Goal: Information Seeking & Learning: Learn about a topic

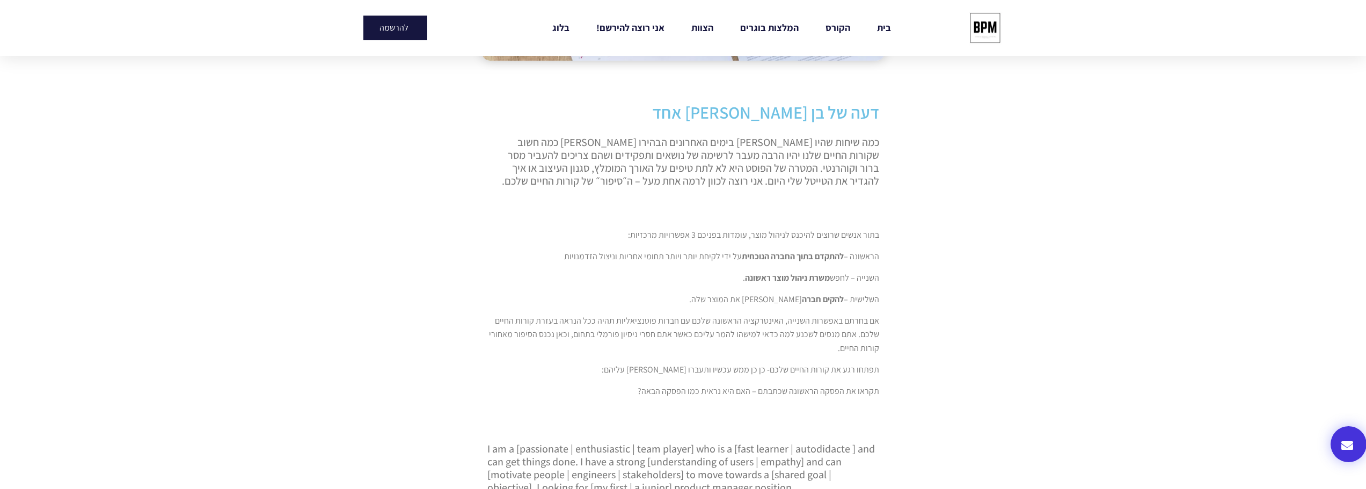
scroll to position [375, 0]
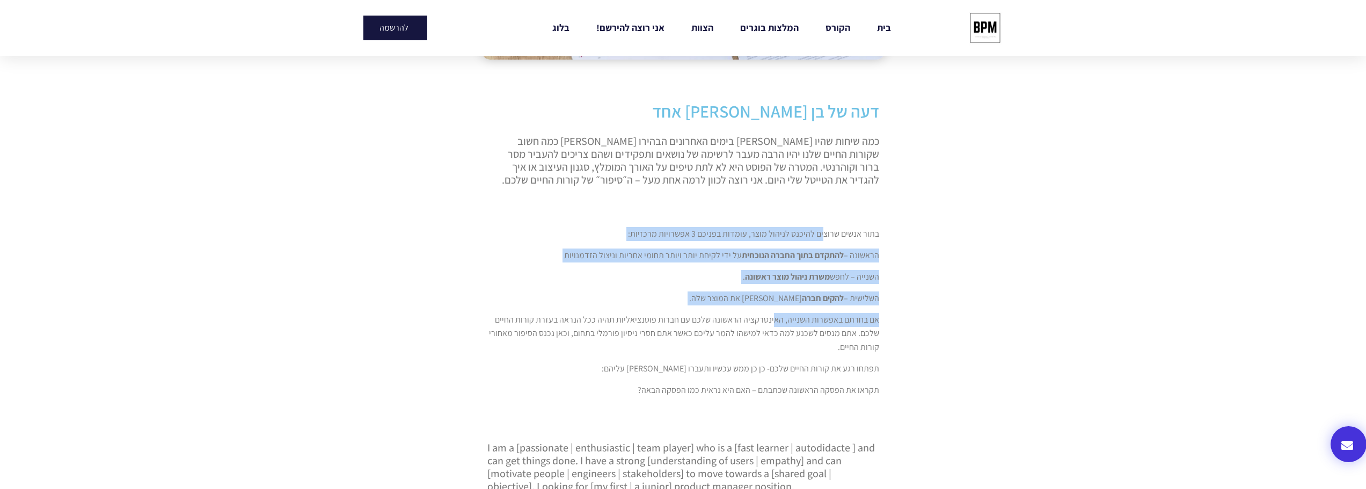
drag, startPoint x: 825, startPoint y: 228, endPoint x: 774, endPoint y: 318, distance: 103.1
click at [774, 318] on div "בתור אנשים שרוצים להיכנס לניהול מוצר, עומדות בפניכם 3 אפשרויות מרכזיות: הראשונה…" at bounding box center [683, 312] width 392 height 213
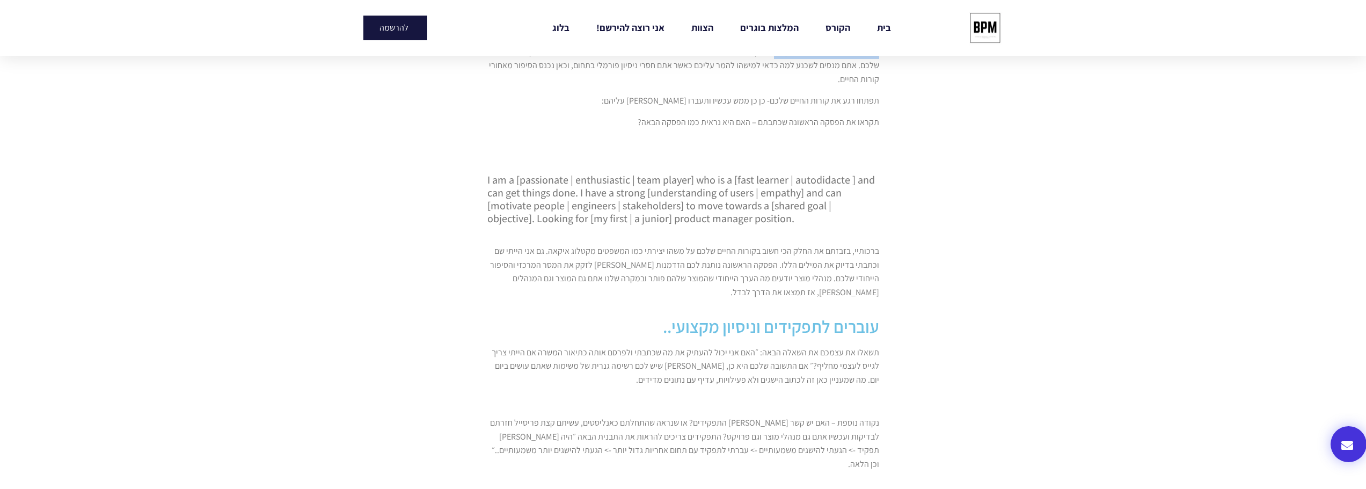
scroll to position [644, 0]
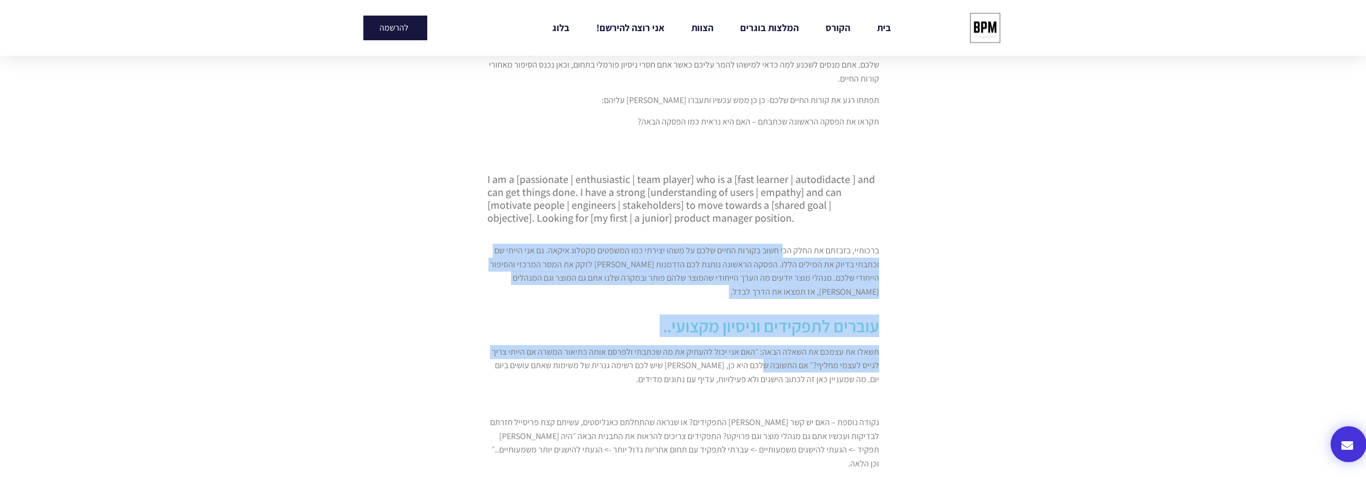
drag, startPoint x: 784, startPoint y: 253, endPoint x: 767, endPoint y: 360, distance: 108.2
click at [767, 360] on div "דעה של בן אדם אחד כמה שיחות שהיו לי בימים האחרונים הבהירו לי כמה חשוב שקורות הח…" at bounding box center [683, 344] width 403 height 1030
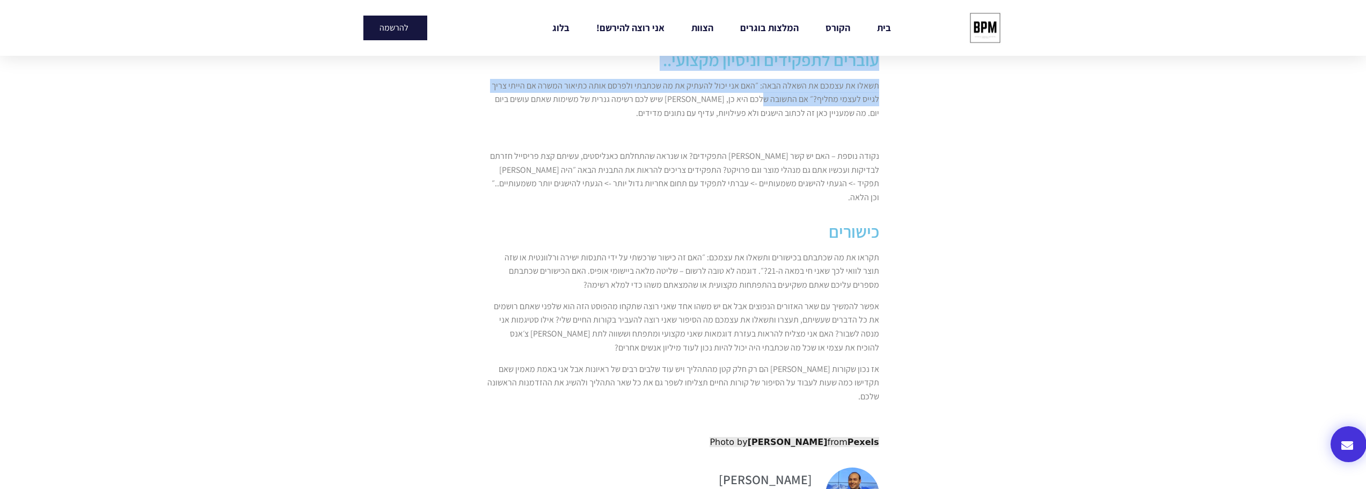
scroll to position [910, 0]
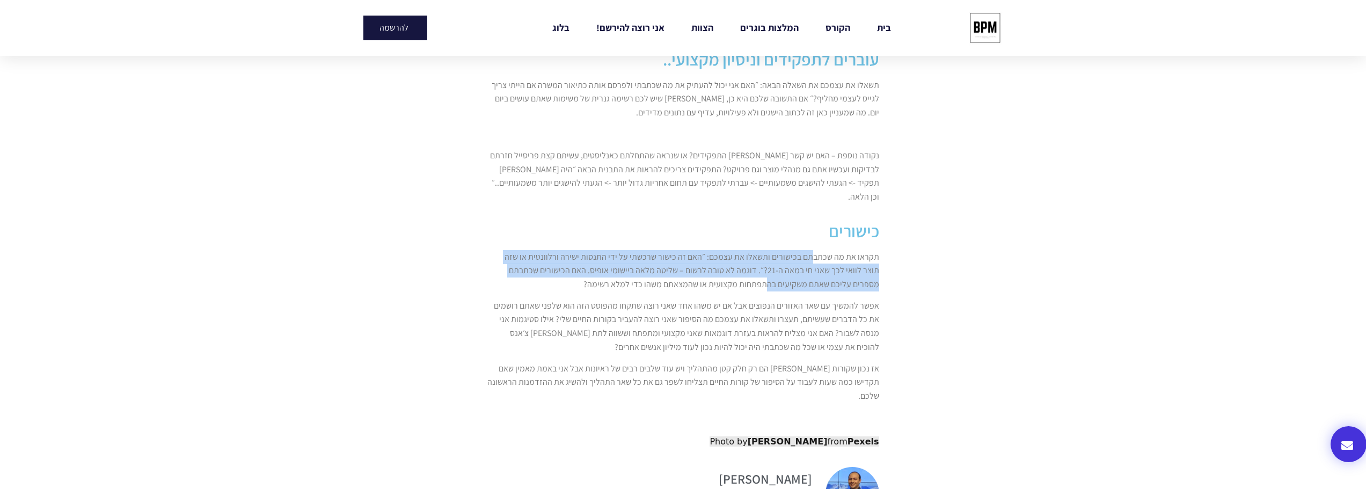
drag, startPoint x: 815, startPoint y: 242, endPoint x: 798, endPoint y: 271, distance: 33.7
click at [798, 271] on p "תקראו את מה שכתבתם בכישורים ותשאלו את עצמכם: ״האם זה כישור שרכשתי על ידי התנסות…" at bounding box center [683, 270] width 392 height 41
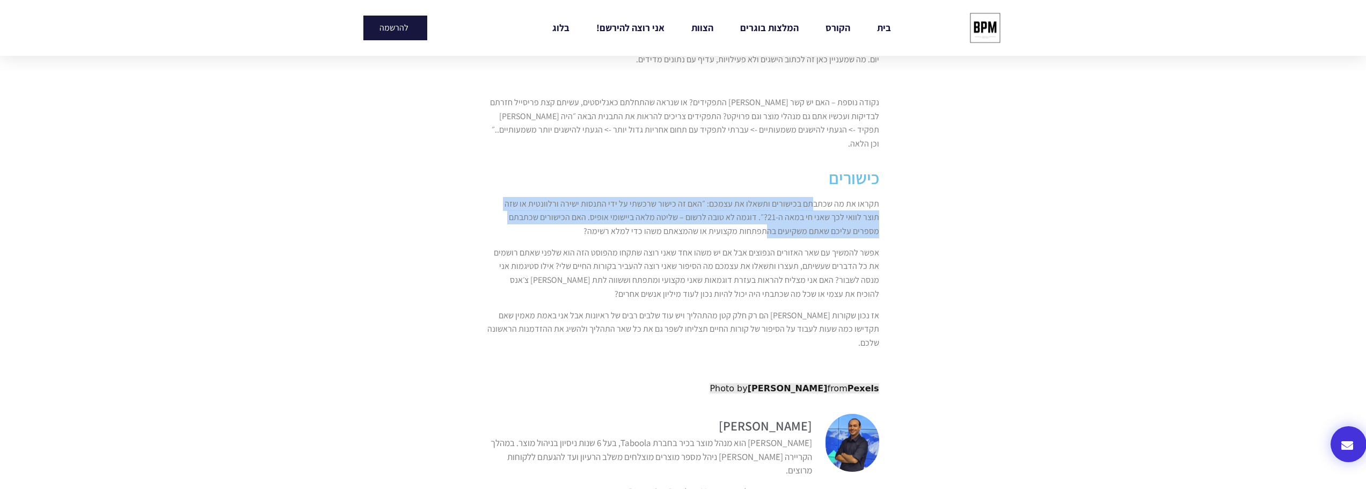
scroll to position [964, 0]
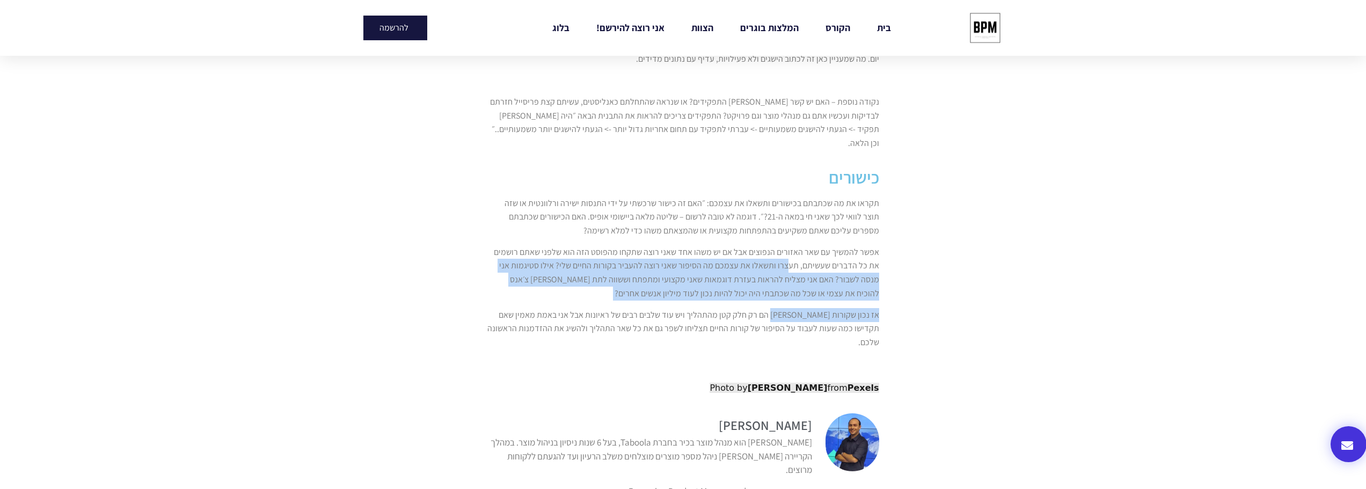
drag, startPoint x: 801, startPoint y: 249, endPoint x: 787, endPoint y: 294, distance: 47.2
click at [787, 294] on div "תקראו את מה שכתבתם בכישורים ותשאלו את עצמכם: ״האם זה כישור שרכשתי על ידי התנסות…" at bounding box center [683, 283] width 392 height 174
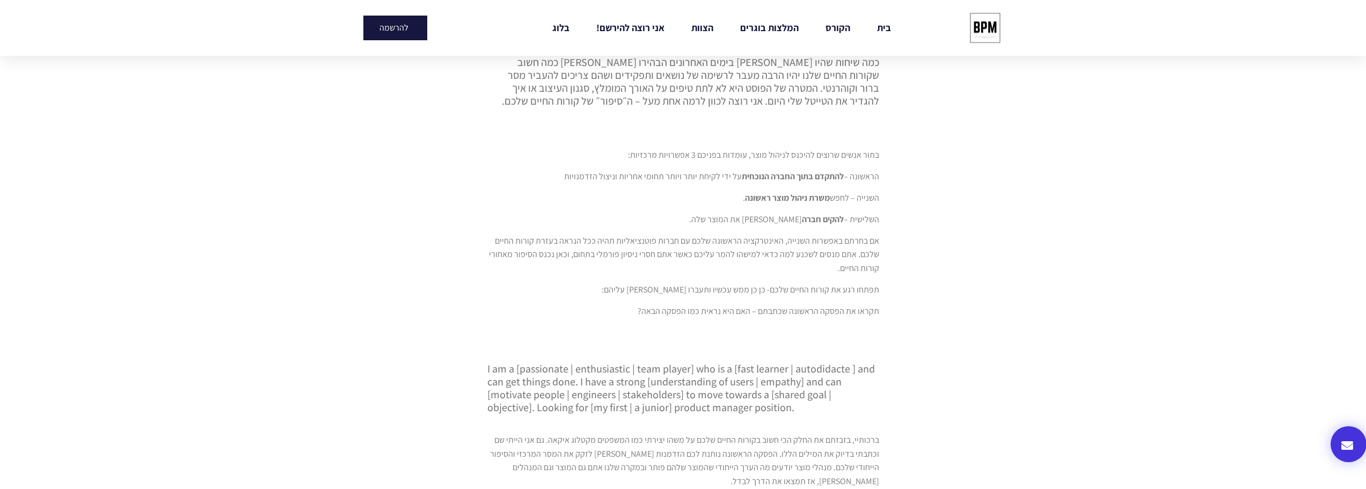
scroll to position [387, 0]
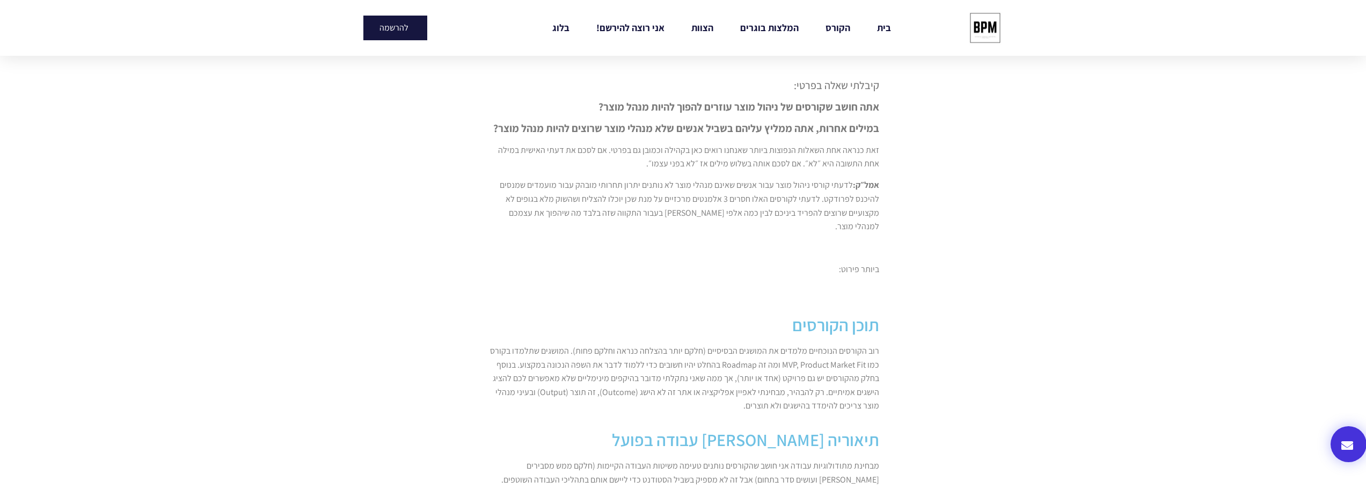
scroll to position [388, 0]
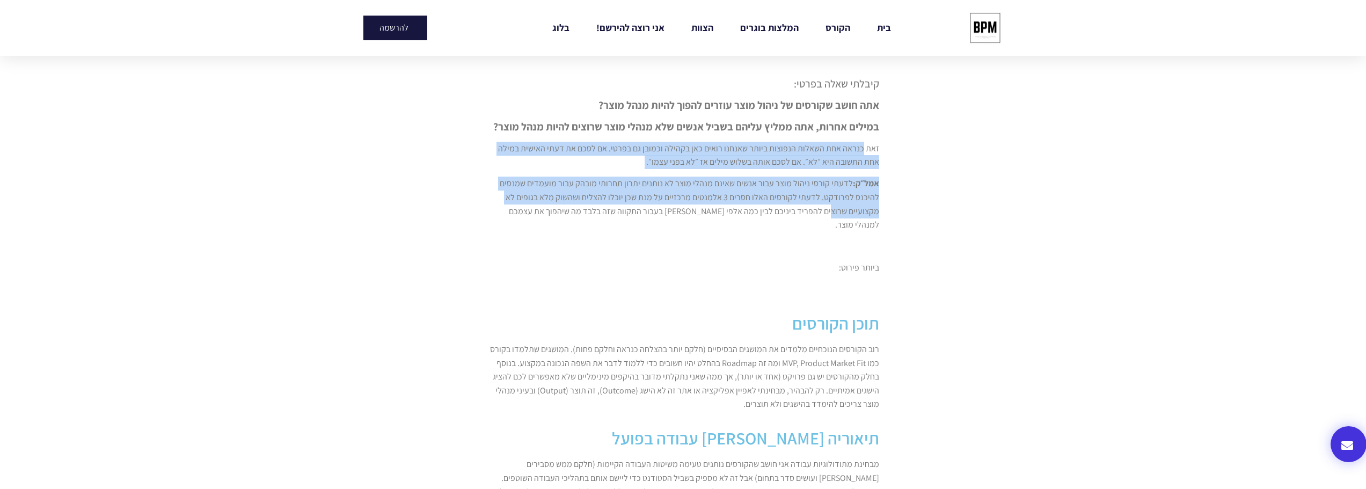
drag, startPoint x: 863, startPoint y: 146, endPoint x: 833, endPoint y: 208, distance: 68.9
click at [834, 209] on div "קיבלתי שאלה בפרטי: אתה חושב שקורסים של ניהול מוצר עוזרים להפוך להיות מנהל מוצר?…" at bounding box center [683, 186] width 392 height 219
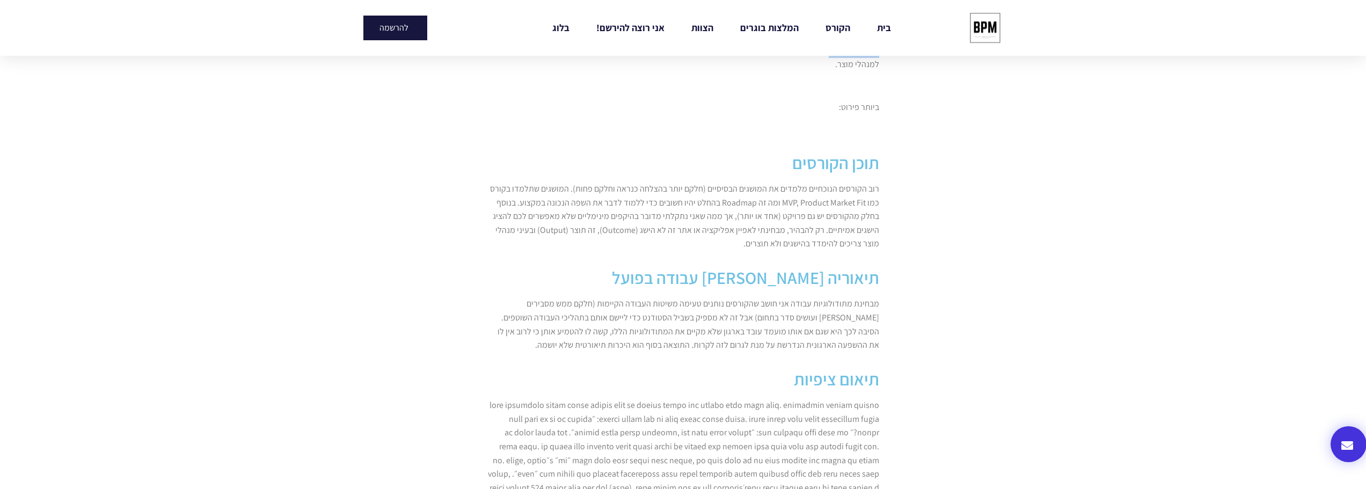
scroll to position [549, 0]
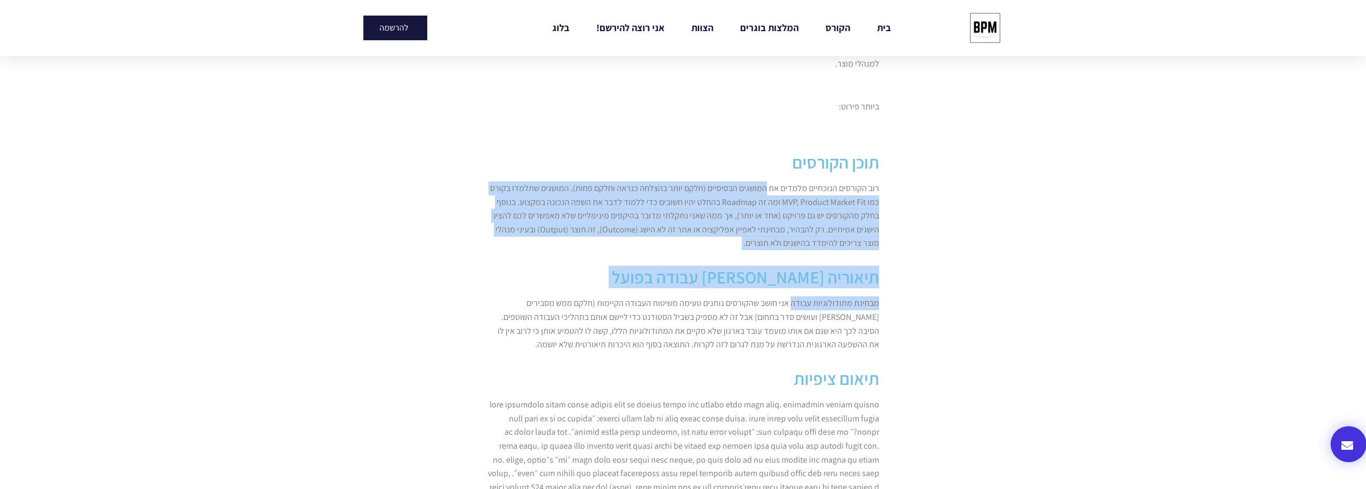
drag, startPoint x: 769, startPoint y: 171, endPoint x: 796, endPoint y: 287, distance: 119.0
click at [796, 287] on div "קיבלתי שאלה בפרטי: אתה חושב שקורסים של ניהול מוצר עוזרים להפוך להיות מנהל מוצר?…" at bounding box center [683, 435] width 403 height 1056
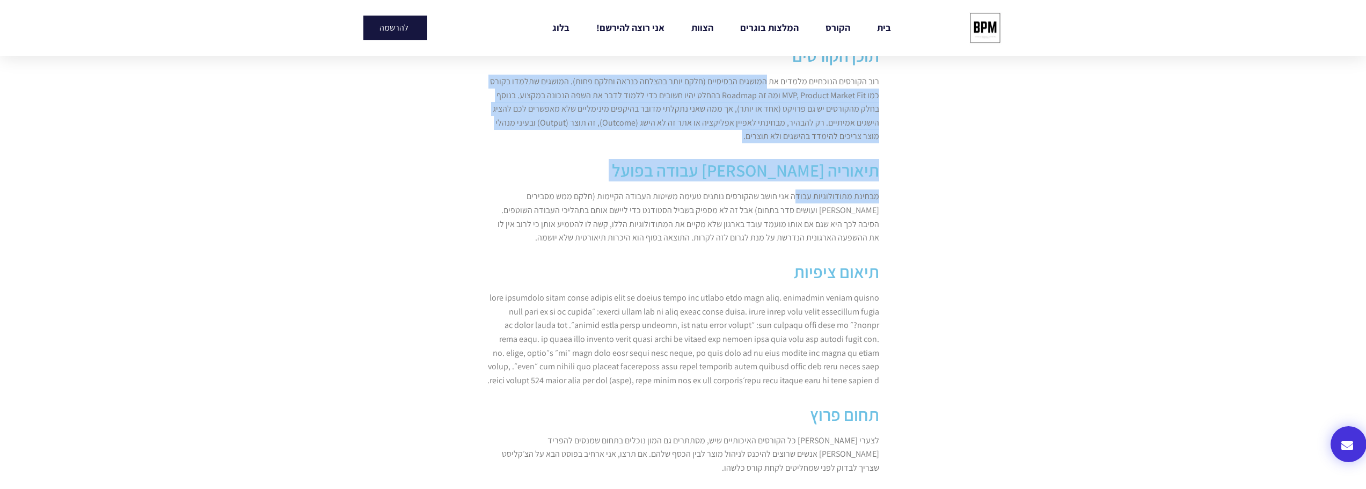
scroll to position [656, 0]
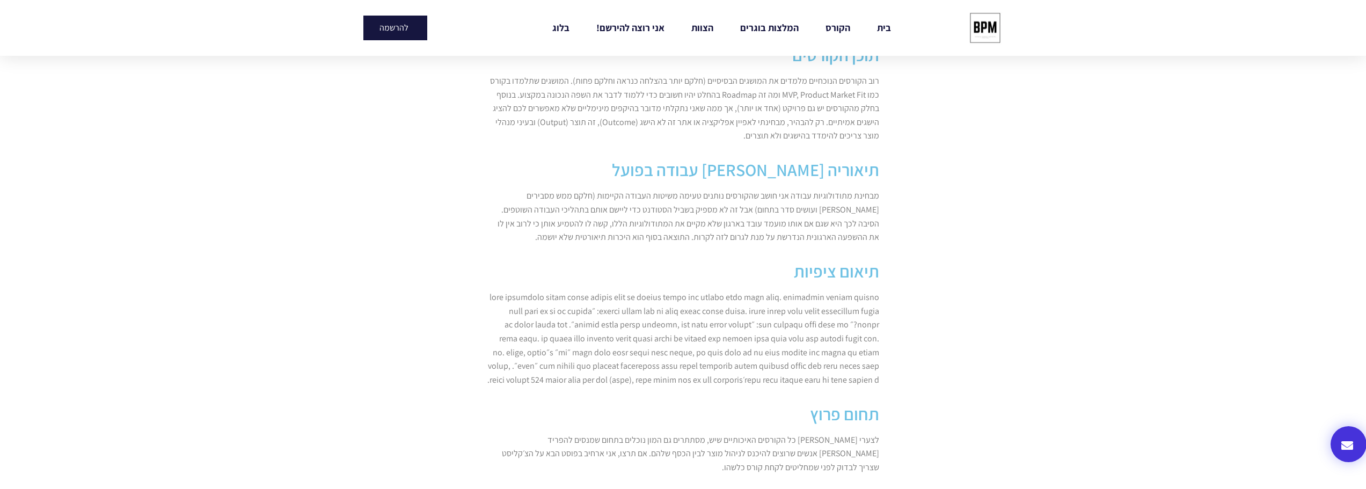
click at [812, 207] on p "מבחינת מתודולוגיות עבודה אני חושב שהקורסים נותנים טעימה משיטות העבודה הקיימות (…" at bounding box center [683, 216] width 392 height 55
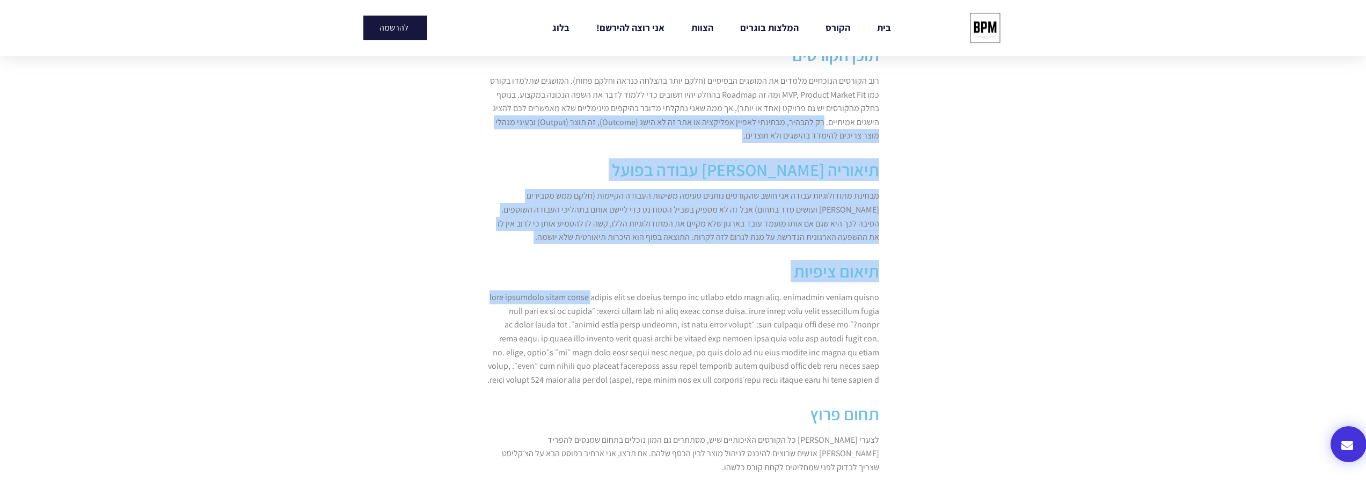
drag, startPoint x: 824, startPoint y: 112, endPoint x: 780, endPoint y: 283, distance: 176.3
click at [780, 283] on div "קיבלתי שאלה בפרטי: אתה חושב שקורסים של ניהול מוצר עוזרים להפוך להיות מנהל מוצר?…" at bounding box center [683, 327] width 403 height 1056
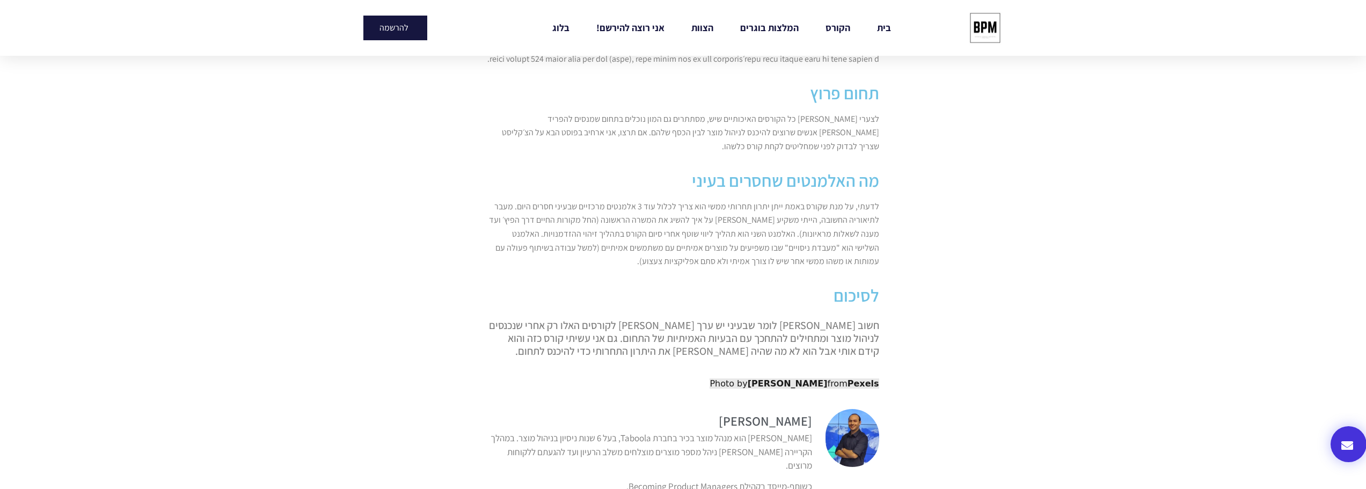
scroll to position [978, 0]
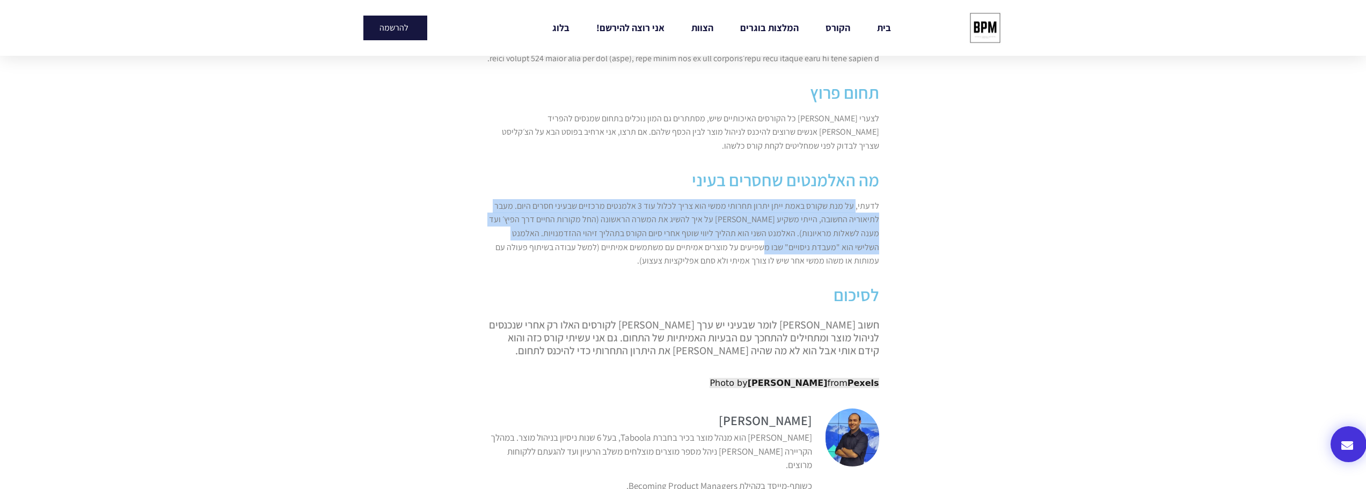
drag, startPoint x: 857, startPoint y: 196, endPoint x: 805, endPoint y: 229, distance: 61.2
click at [805, 229] on p "לדעתי, על מנת שקורס באמת ייתן יתרון תחרותי ממשי הוא צריך לכלול עוד 3 אלמנטים מר…" at bounding box center [683, 233] width 392 height 69
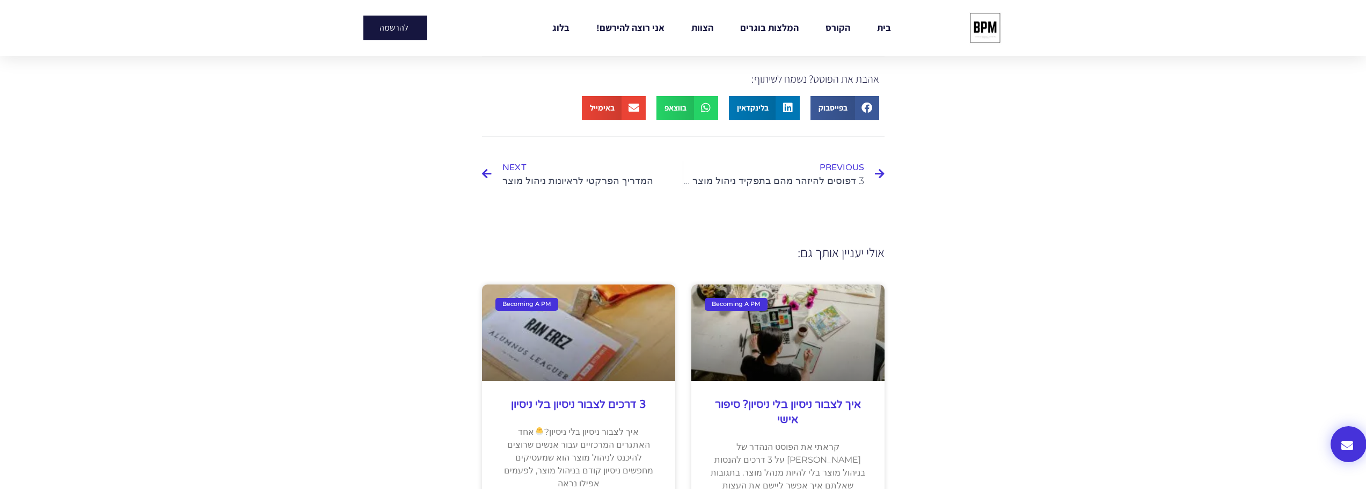
scroll to position [1461, 0]
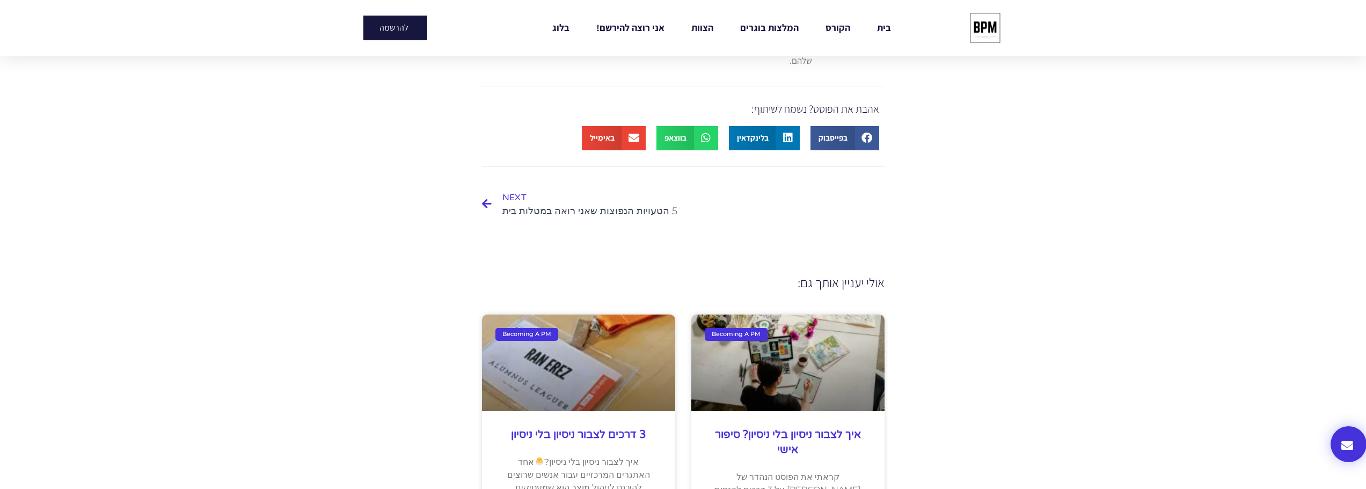
scroll to position [1403, 0]
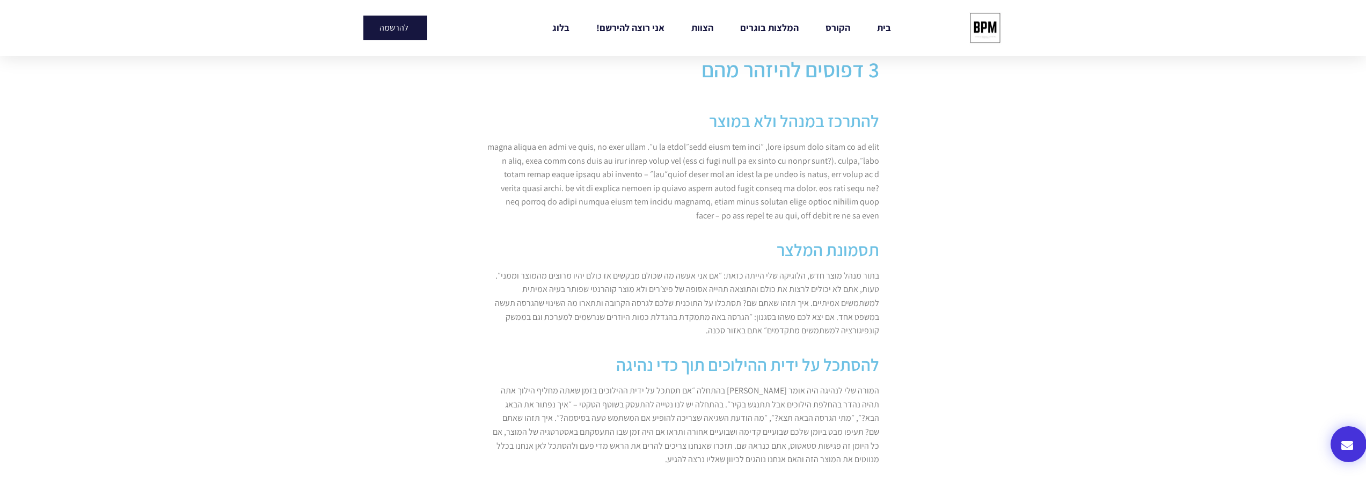
scroll to position [587, 0]
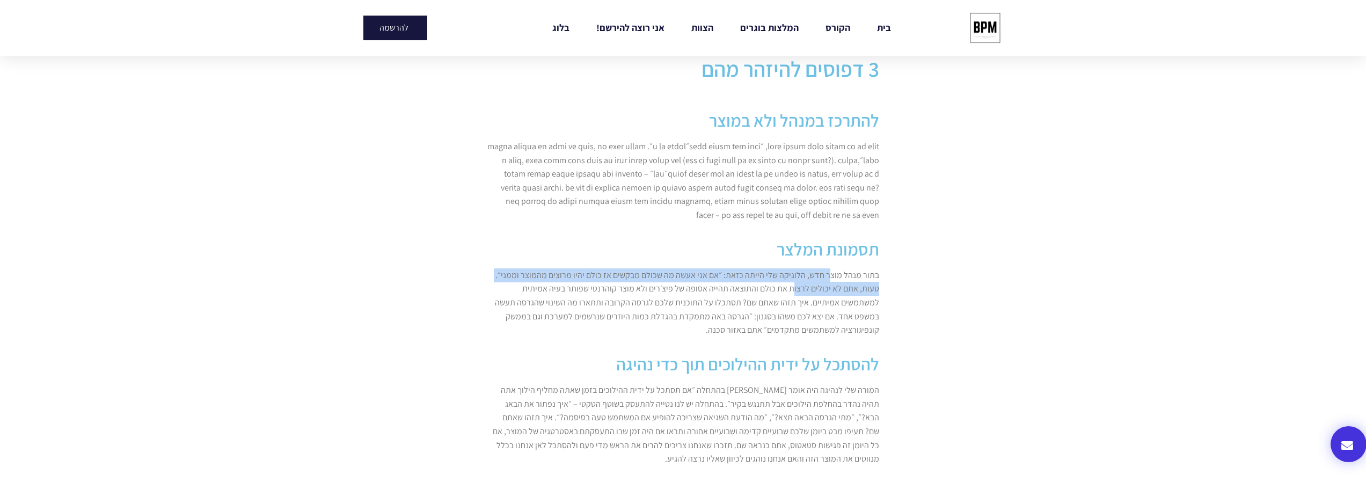
drag, startPoint x: 831, startPoint y: 259, endPoint x: 794, endPoint y: 273, distance: 39.3
click at [794, 273] on p "בתור מנהל מוצר חדש, הלוגיקה שלי הייתה כזאת: ״אם אני אעשה מה שכולם מבקשים אז כול…" at bounding box center [683, 302] width 392 height 69
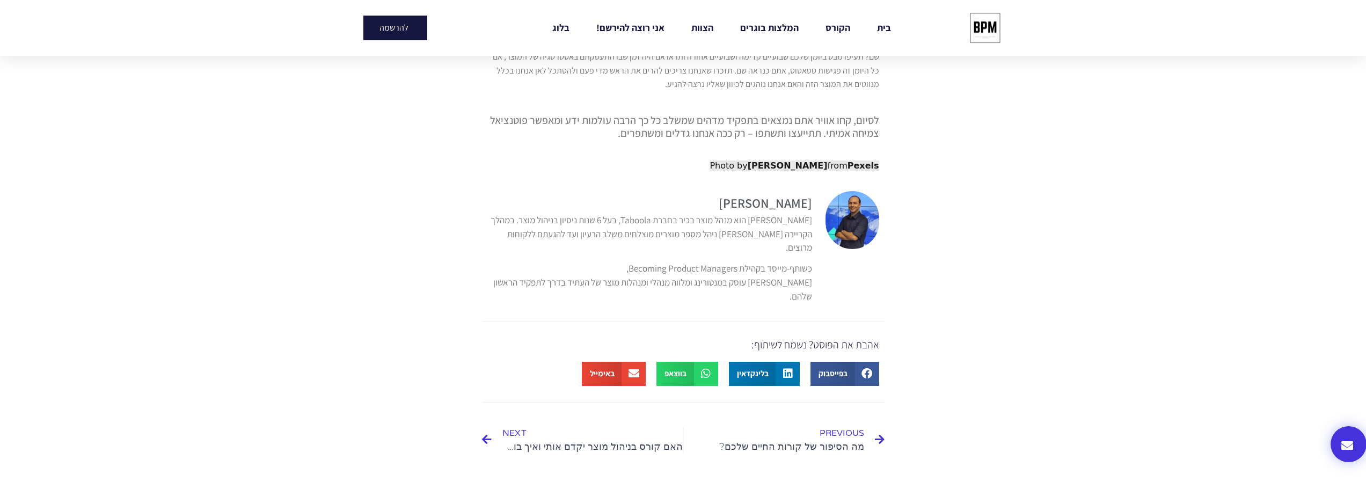
scroll to position [963, 0]
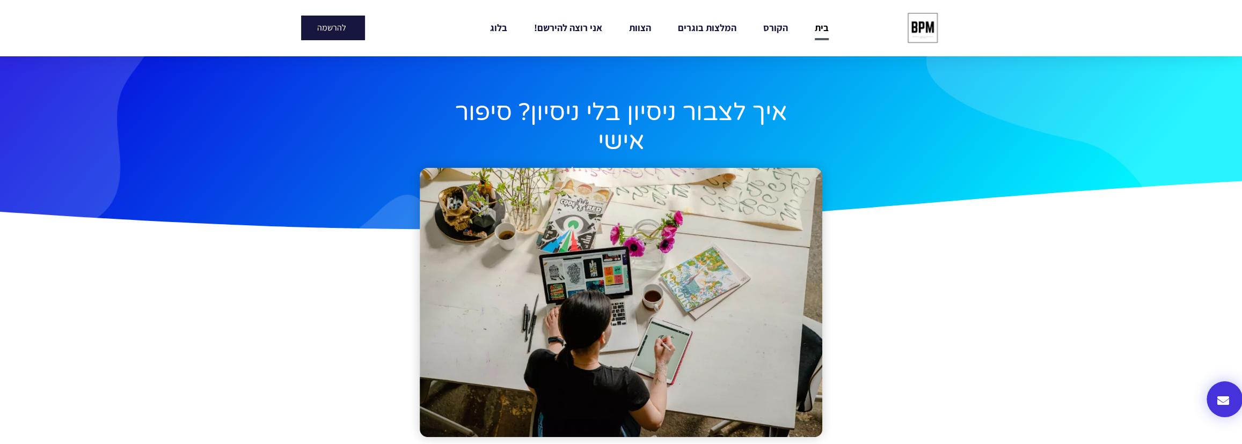
click at [817, 27] on link "בית" at bounding box center [822, 28] width 14 height 25
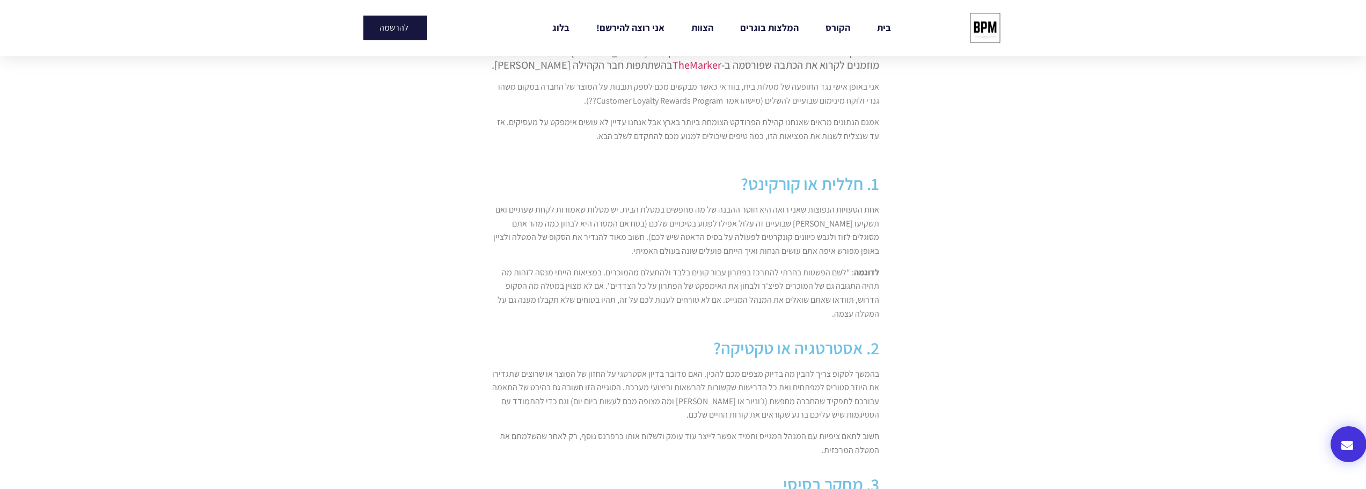
scroll to position [537, 0]
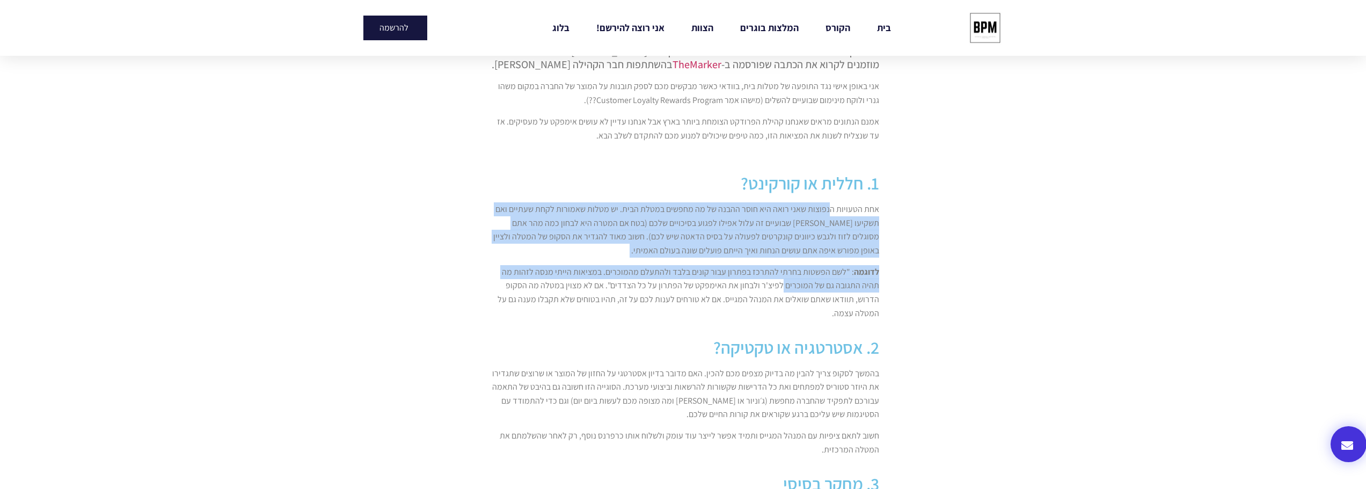
drag, startPoint x: 833, startPoint y: 214, endPoint x: 803, endPoint y: 281, distance: 73.5
click at [804, 285] on div "אחת הטעויות הנפוצות שאני רואה היא חוסר ההבנה של מה מחפשים במטלת הבית. יש מטלות …" at bounding box center [683, 261] width 392 height 118
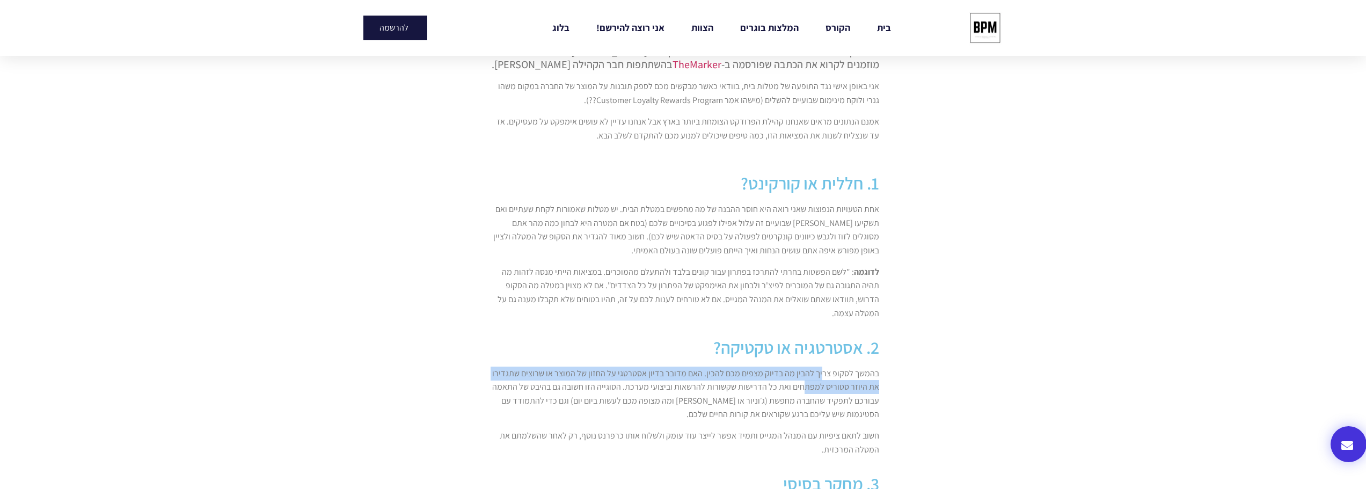
drag, startPoint x: 823, startPoint y: 377, endPoint x: 808, endPoint y: 397, distance: 24.9
click at [816, 391] on p "בהמשך לסקופ צריך להבין מה בדיוק מצפים מכם להכין. האם מדובר בדיון אסטרטגי על החז…" at bounding box center [683, 394] width 392 height 55
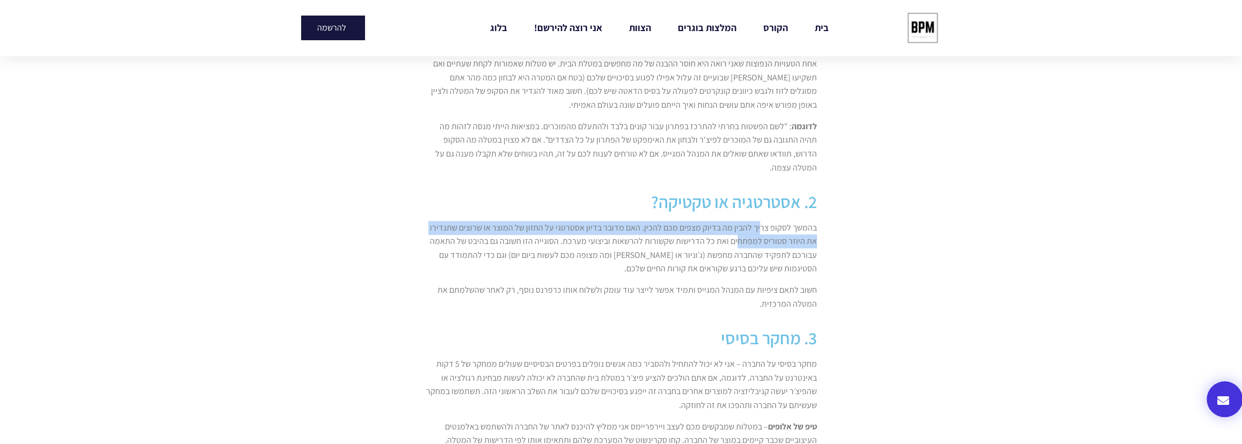
scroll to position [683, 0]
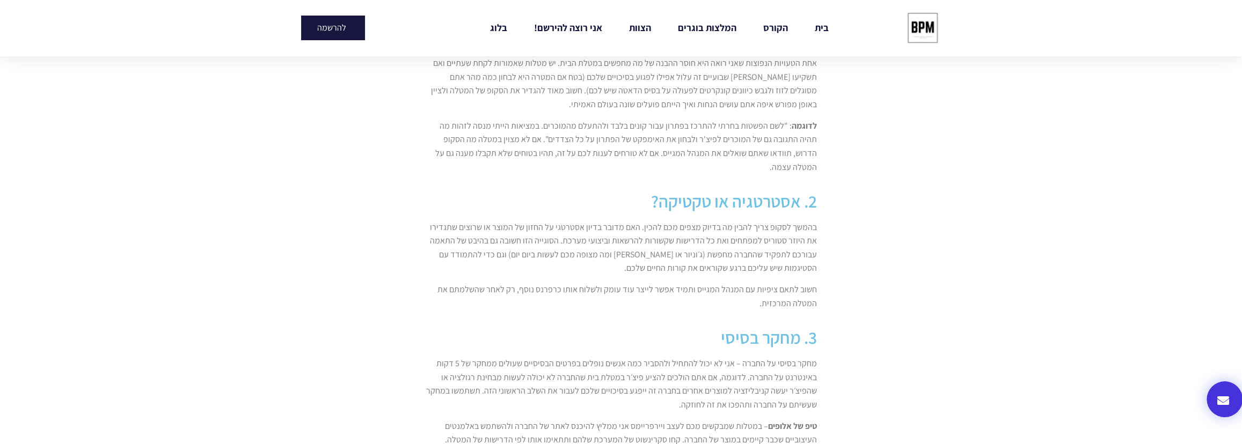
click at [677, 246] on p "בהמשך לסקופ צריך להבין מה בדיוק מצפים מכם להכין. האם מדובר בדיון אסטרטגי על החז…" at bounding box center [621, 248] width 392 height 55
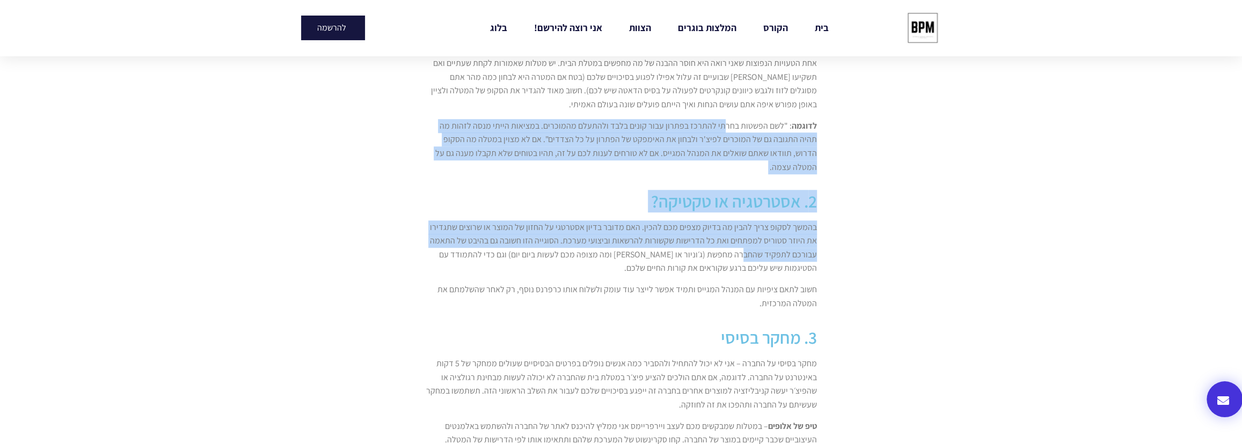
drag, startPoint x: 724, startPoint y: 127, endPoint x: 744, endPoint y: 259, distance: 134.1
click at [744, 259] on div "בחודשים האחרונים מגיעות אלי יותר ויותר פניות לעזרה עם מטלות הבית וסימולציות לקר…" at bounding box center [621, 409] width 403 height 1168
click at [744, 259] on p "בהמשך לסקופ צריך להבין מה בדיוק מצפים מכם להכין. האם מדובר בדיון אסטרטגי על החז…" at bounding box center [621, 248] width 392 height 55
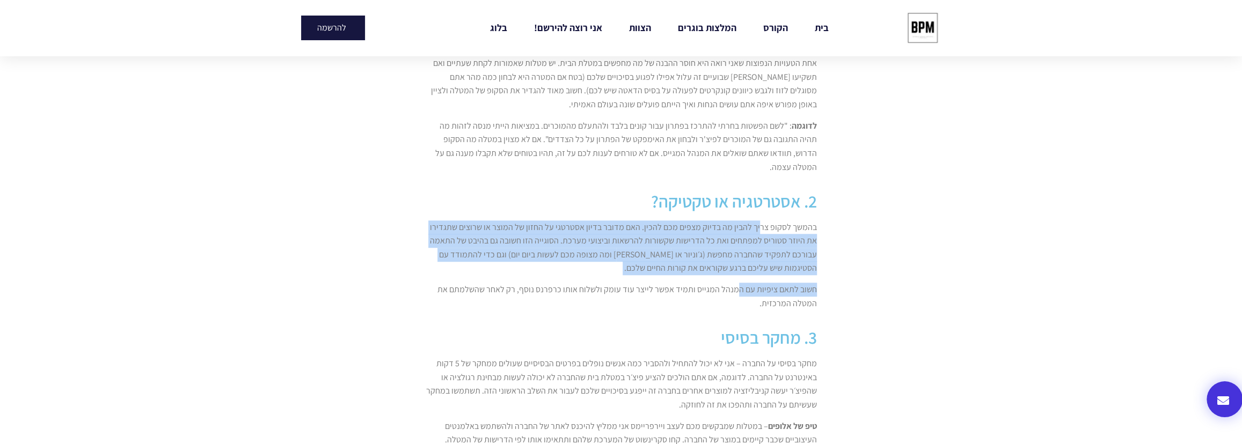
drag, startPoint x: 761, startPoint y: 220, endPoint x: 740, endPoint y: 284, distance: 67.4
click at [740, 284] on div "בהמשך לסקופ צריך להבין מה בדיוק מצפים מכם להכין. האם מדובר בדיון אסטרטגי על החז…" at bounding box center [621, 266] width 392 height 90
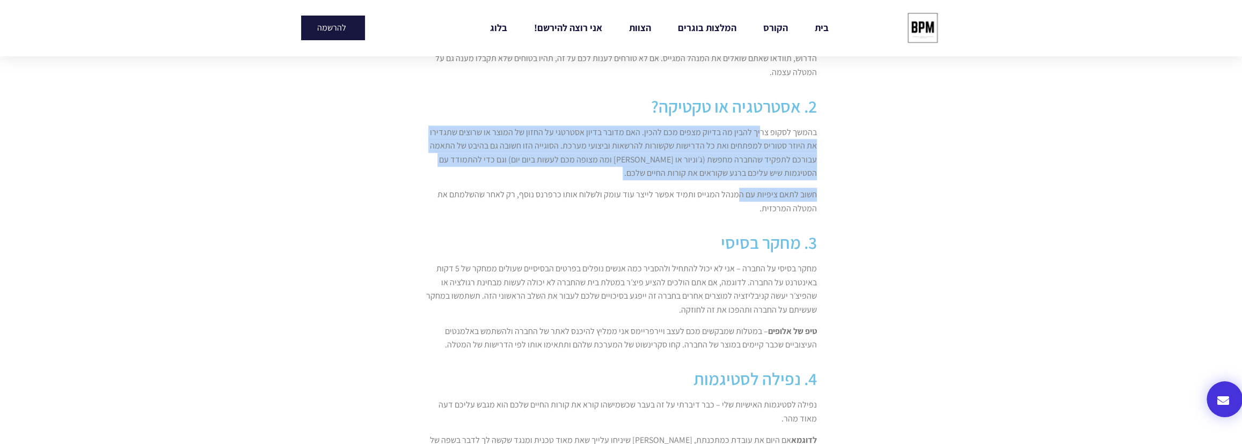
scroll to position [779, 0]
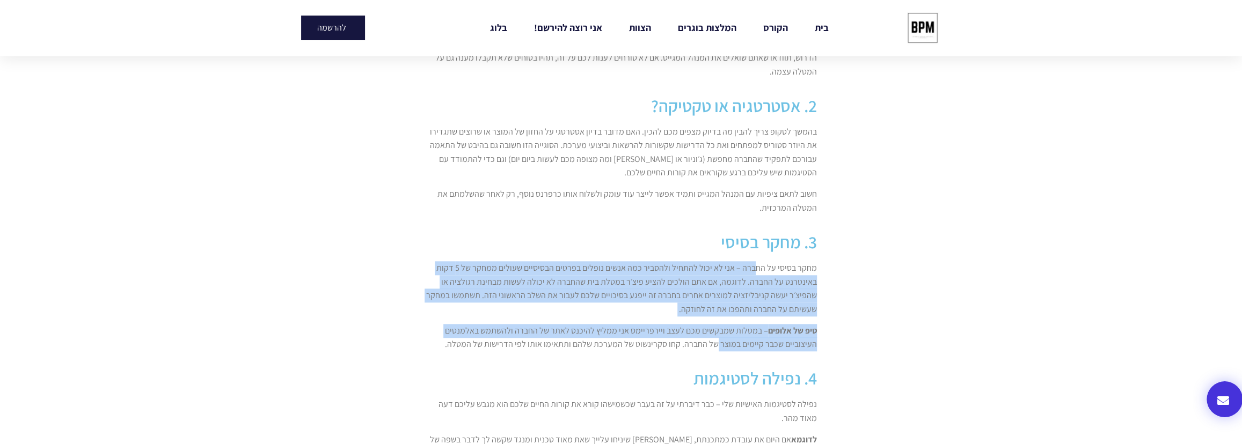
drag, startPoint x: 756, startPoint y: 267, endPoint x: 722, endPoint y: 338, distance: 78.7
click at [722, 338] on div "מחקר בסיסי על החברה – אני לא יכול להתחיל ולהסביר כמה אנשים נופלים בפרטים הבסיסי…" at bounding box center [621, 306] width 392 height 90
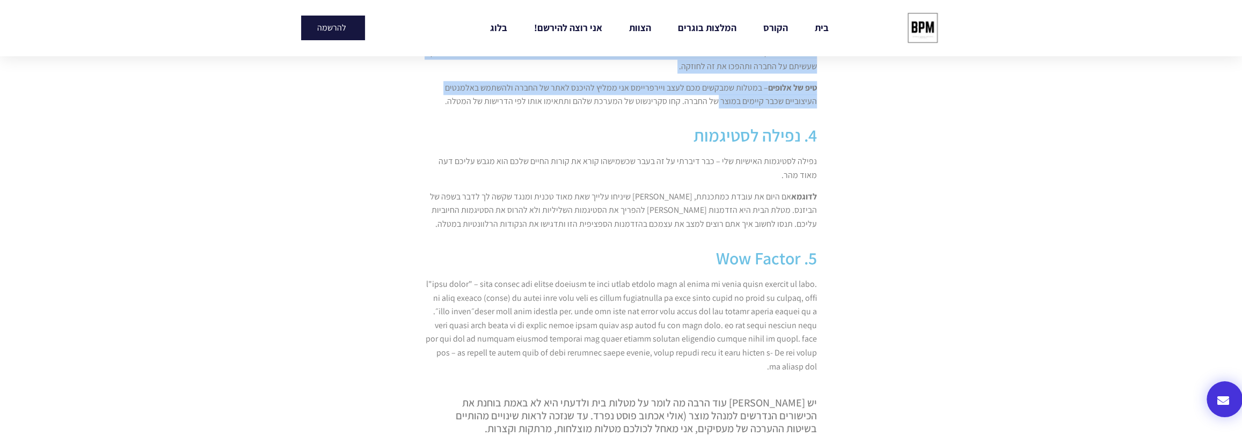
scroll to position [1023, 0]
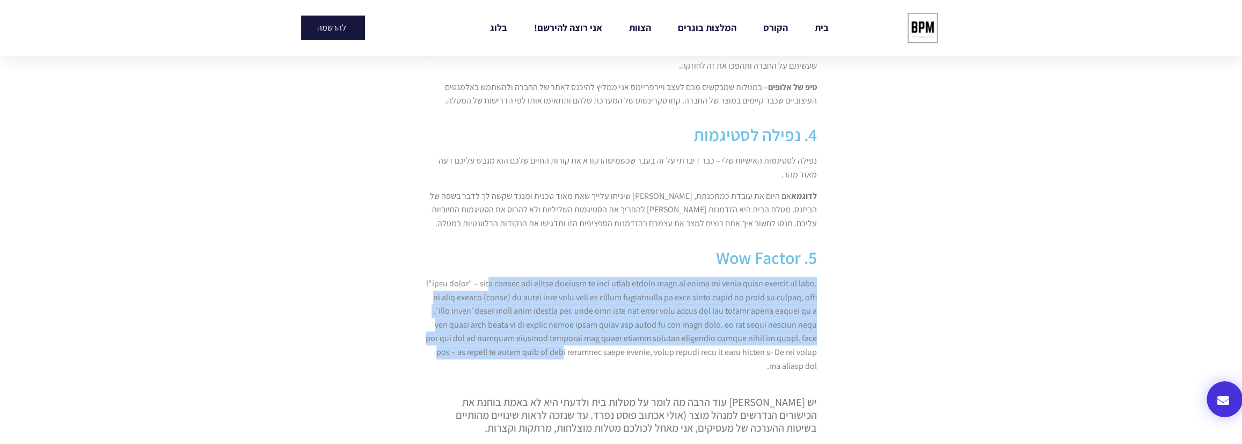
drag, startPoint x: 750, startPoint y: 282, endPoint x: 667, endPoint y: 359, distance: 113.2
click at [667, 359] on p at bounding box center [621, 325] width 392 height 96
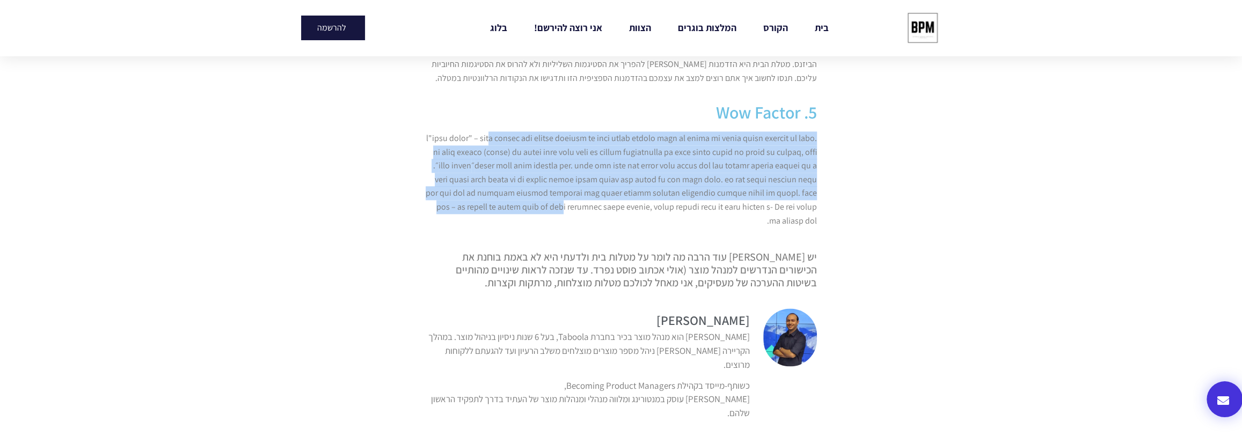
scroll to position [1169, 0]
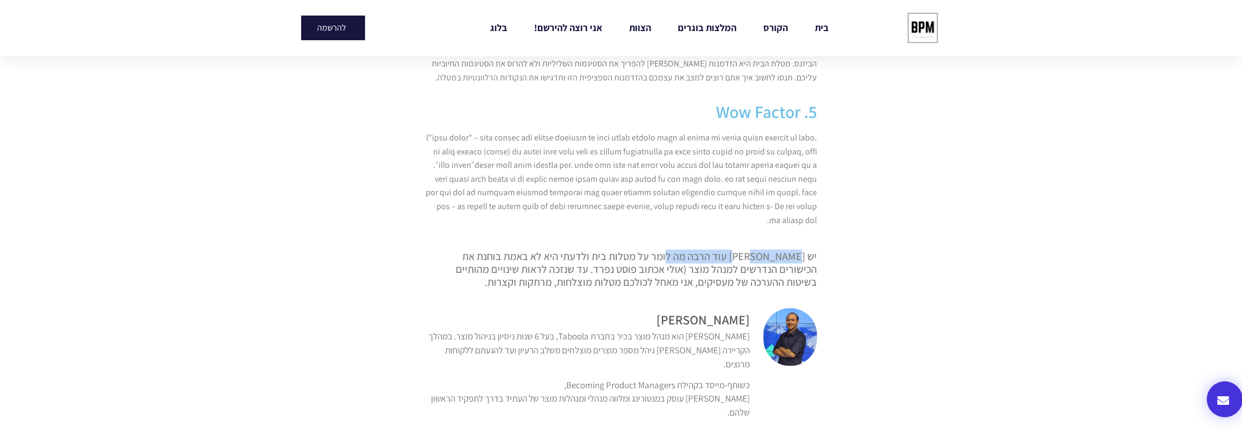
drag, startPoint x: 774, startPoint y: 260, endPoint x: 685, endPoint y: 257, distance: 88.1
click at [685, 257] on h5 "יש לי עוד הרבה מה לומר על מטלות בית ולדעתי היא לא באמת בוחנת את הכישורים הנדרשי…" at bounding box center [621, 269] width 392 height 39
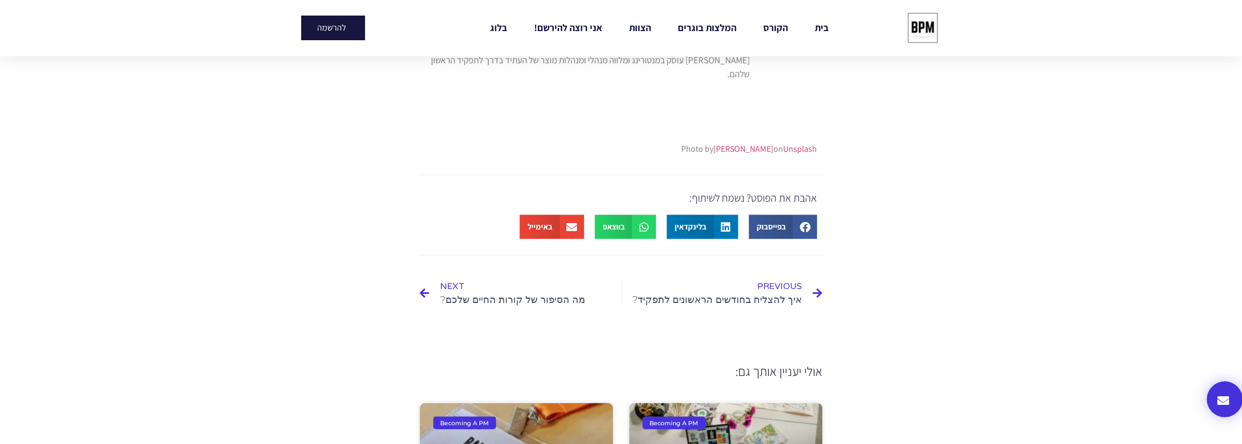
scroll to position [1508, 0]
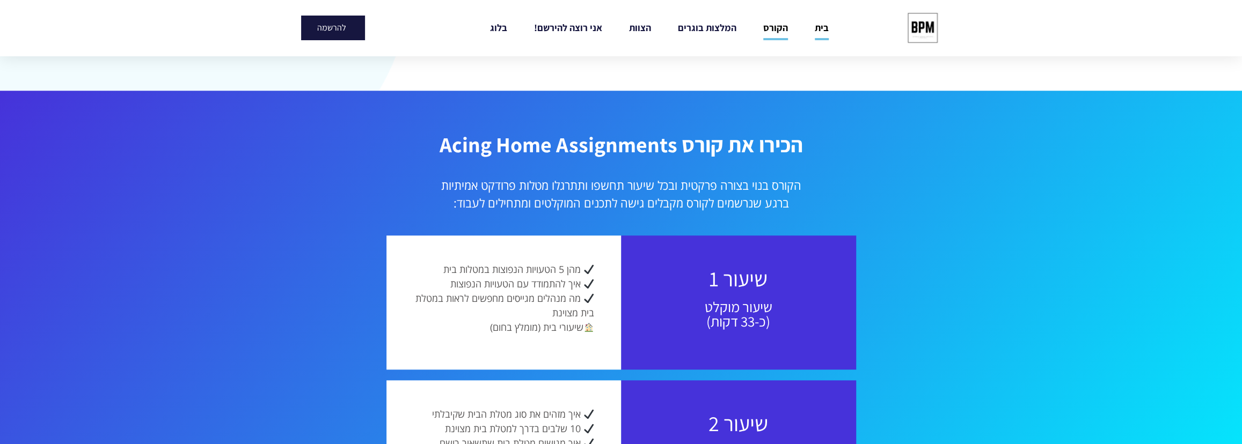
scroll to position [727, 0]
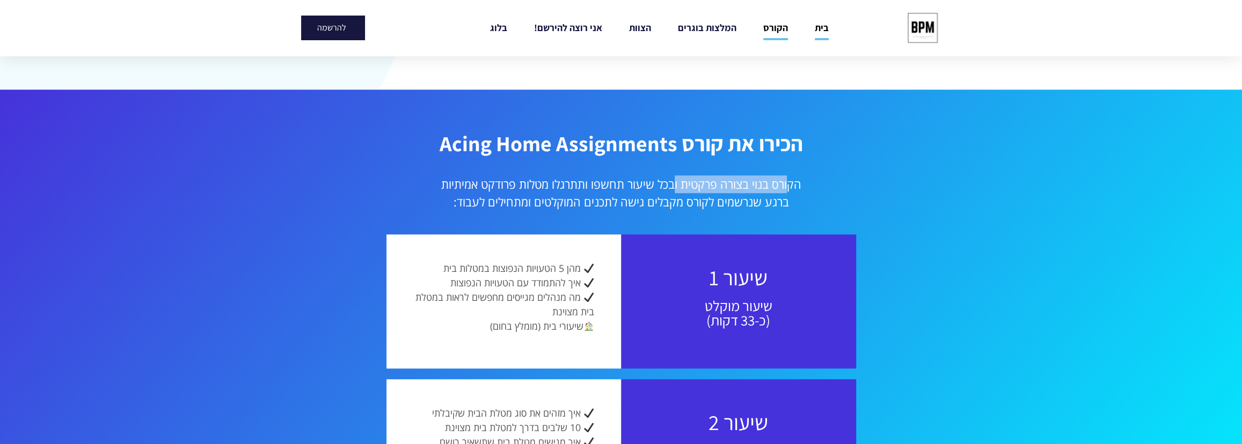
drag, startPoint x: 789, startPoint y: 184, endPoint x: 674, endPoint y: 180, distance: 115.5
click at [674, 180] on p "הקורס בנוי בצורה פרקטית ובכל שיעור תחשפו ותתרגלו מטלות פרודקט אמיתיות ברגע שנרש…" at bounding box center [620, 193] width 633 height 35
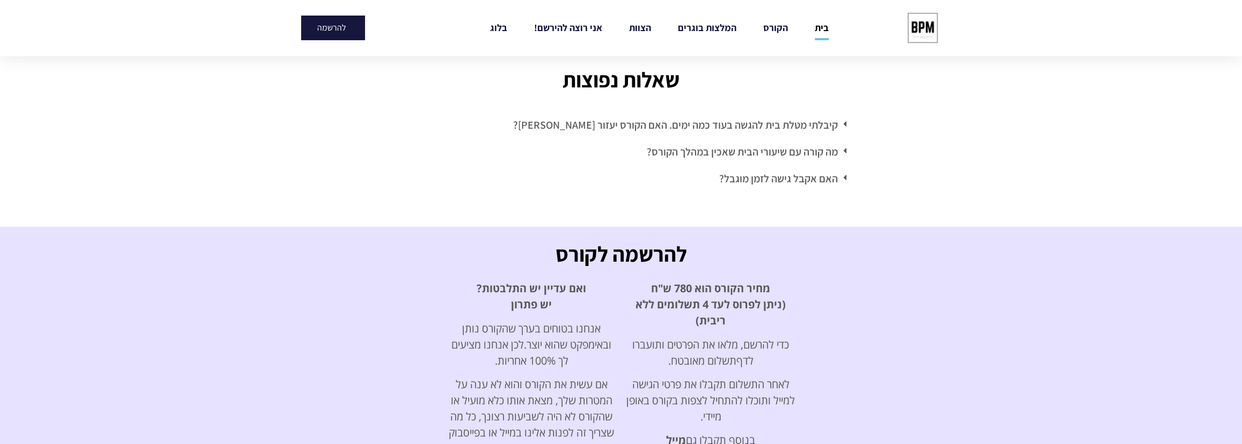
scroll to position [3108, 0]
click at [778, 30] on link "הקורס" at bounding box center [775, 28] width 25 height 25
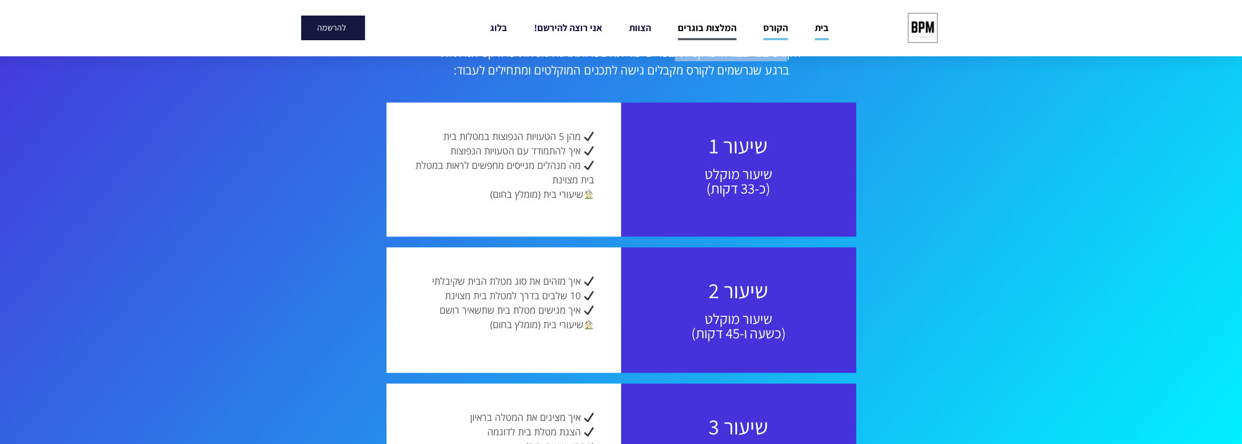
click at [724, 26] on link "המלצות בוגרים" at bounding box center [707, 28] width 59 height 25
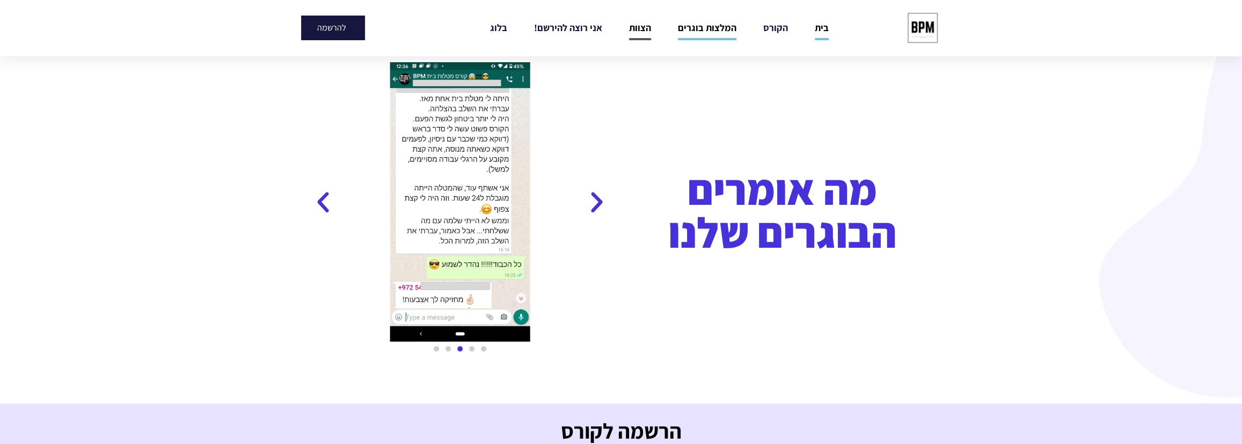
click at [629, 32] on link "הצוות" at bounding box center [640, 28] width 22 height 25
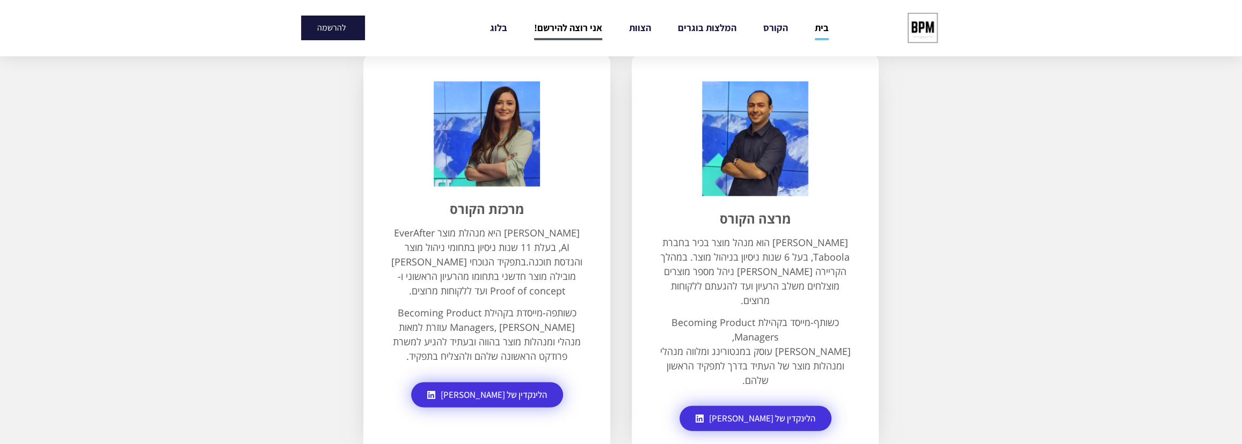
click at [569, 21] on link "אני רוצה להירשם!" at bounding box center [568, 28] width 68 height 25
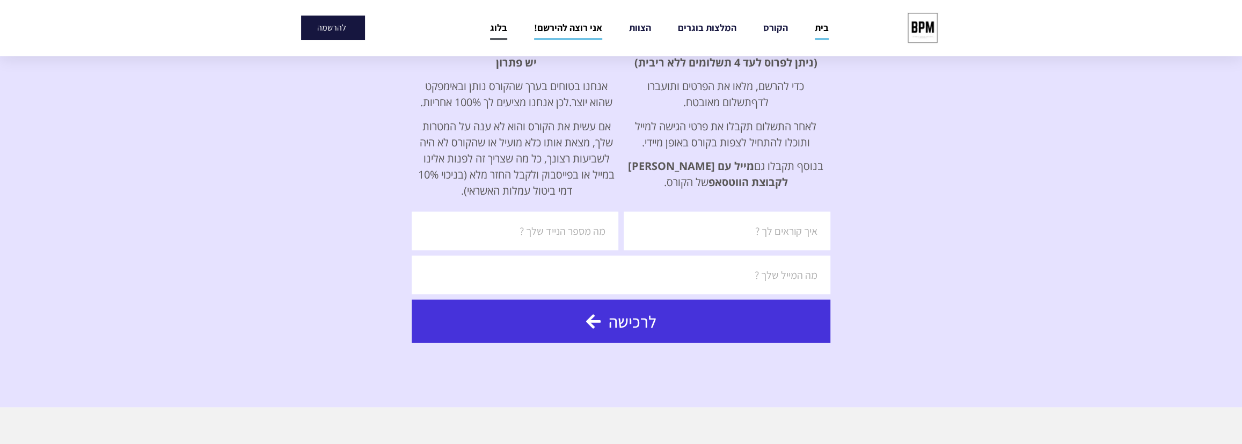
click at [499, 26] on link "בלוג" at bounding box center [498, 28] width 17 height 25
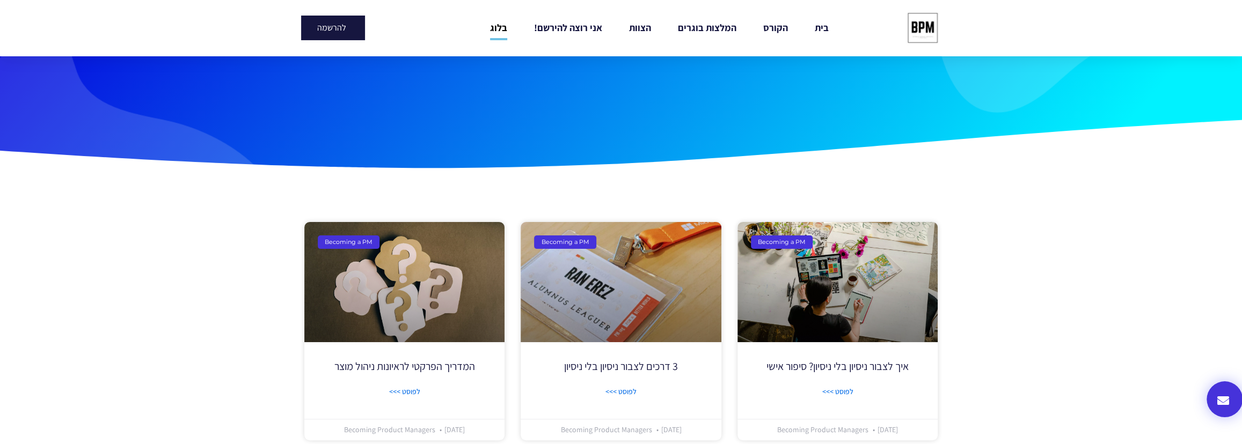
scroll to position [35, 0]
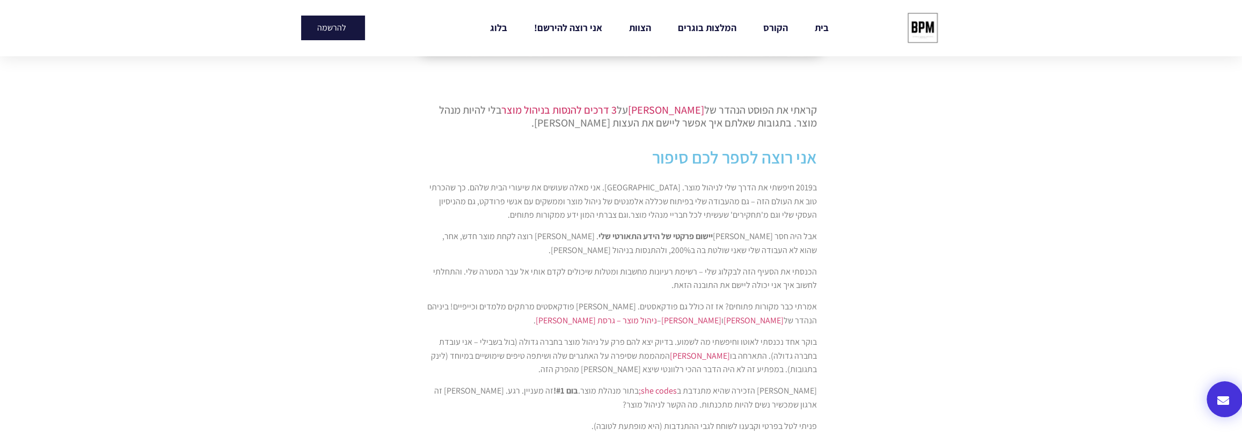
scroll to position [387, 0]
